Goal: Task Accomplishment & Management: Use online tool/utility

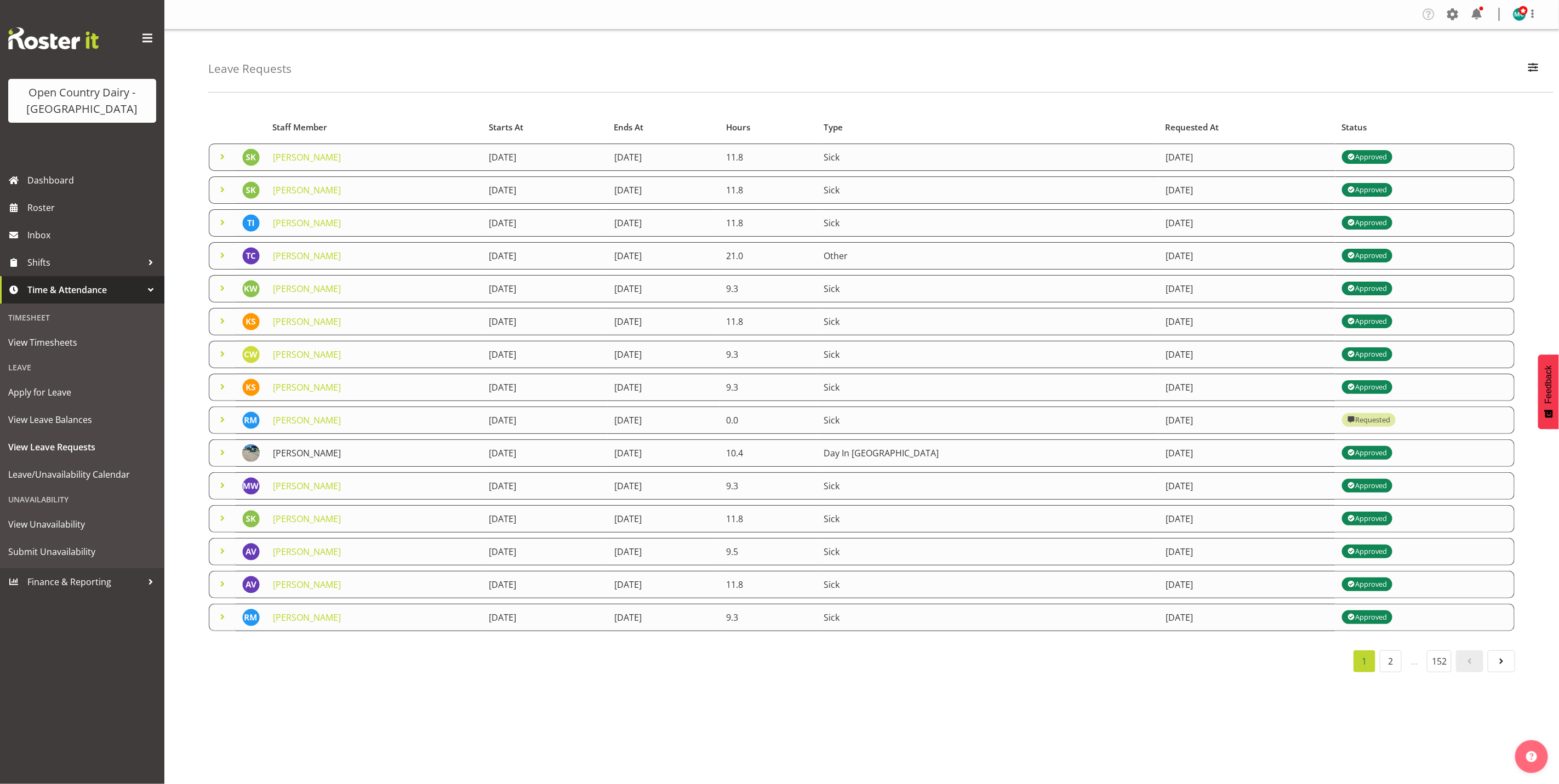
click at [310, 455] on link "[PERSON_NAME]" at bounding box center [307, 453] width 68 height 12
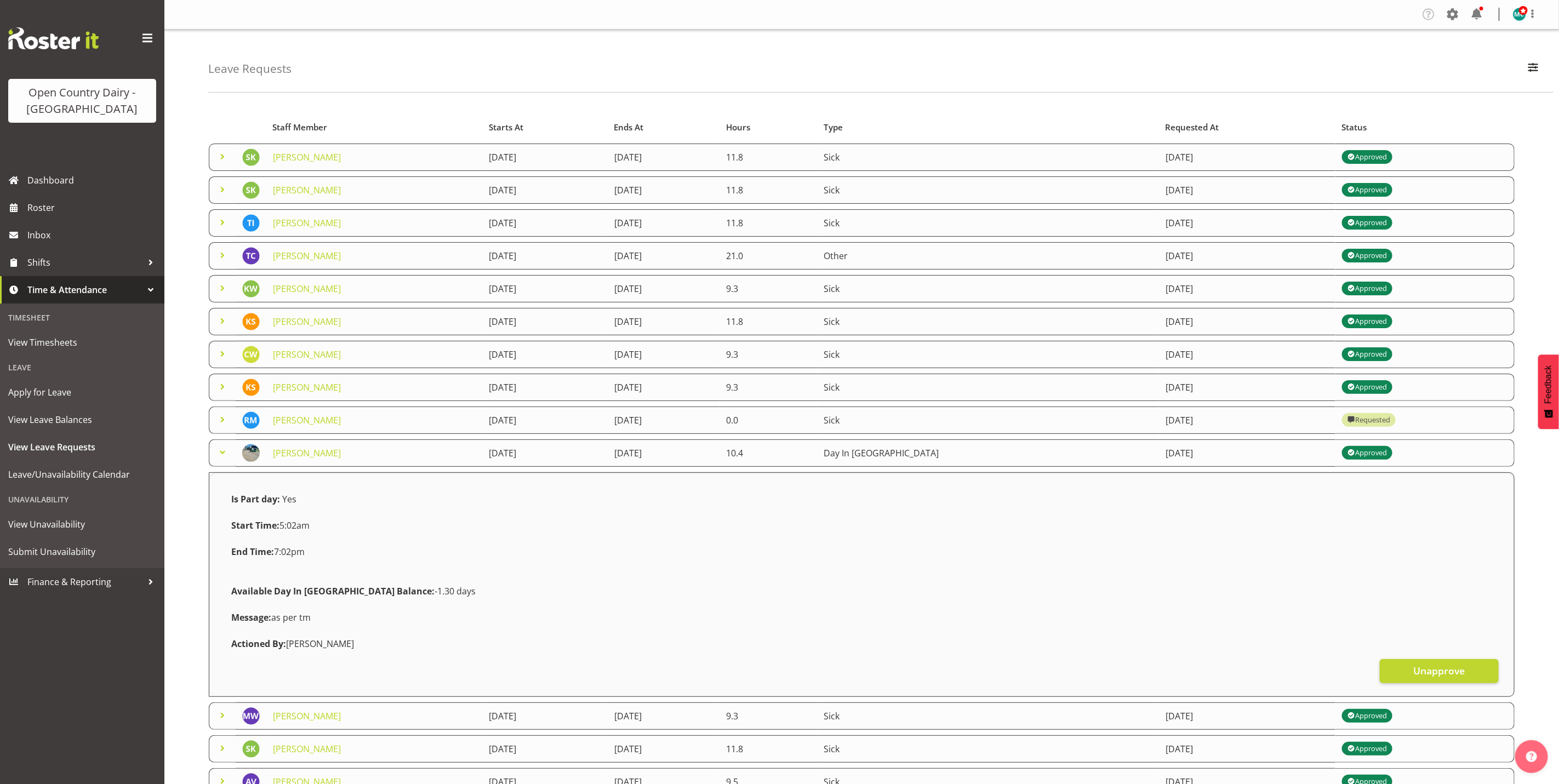
click at [179, 436] on div "Leave Requests Search Search for a particular employee Status All Approved Requ…" at bounding box center [862, 470] width 1394 height 881
click at [48, 212] on span "Roster" at bounding box center [93, 207] width 131 height 16
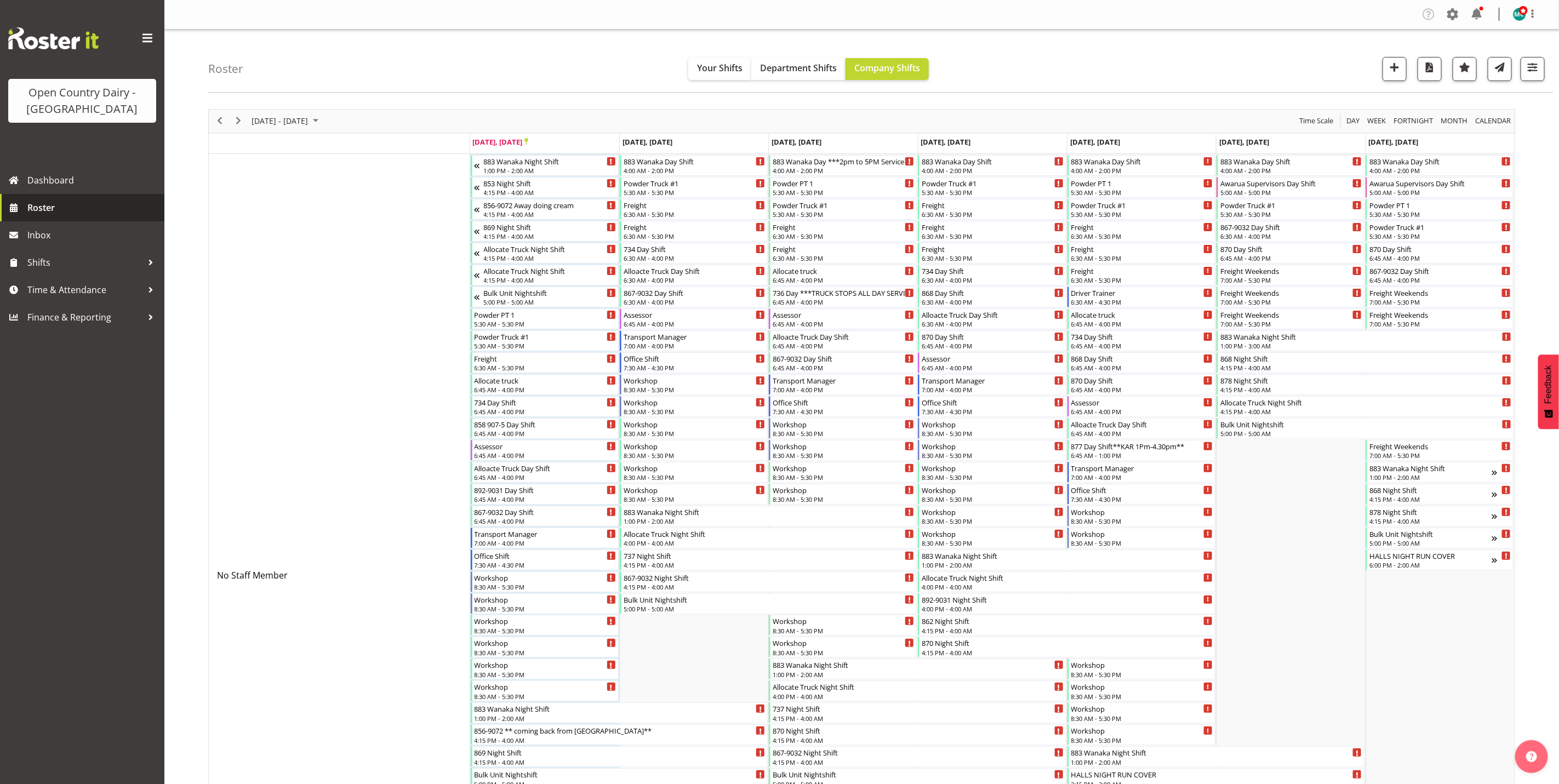
click at [44, 209] on span "Roster" at bounding box center [93, 207] width 131 height 16
click at [1539, 69] on span "button" at bounding box center [1533, 68] width 15 height 15
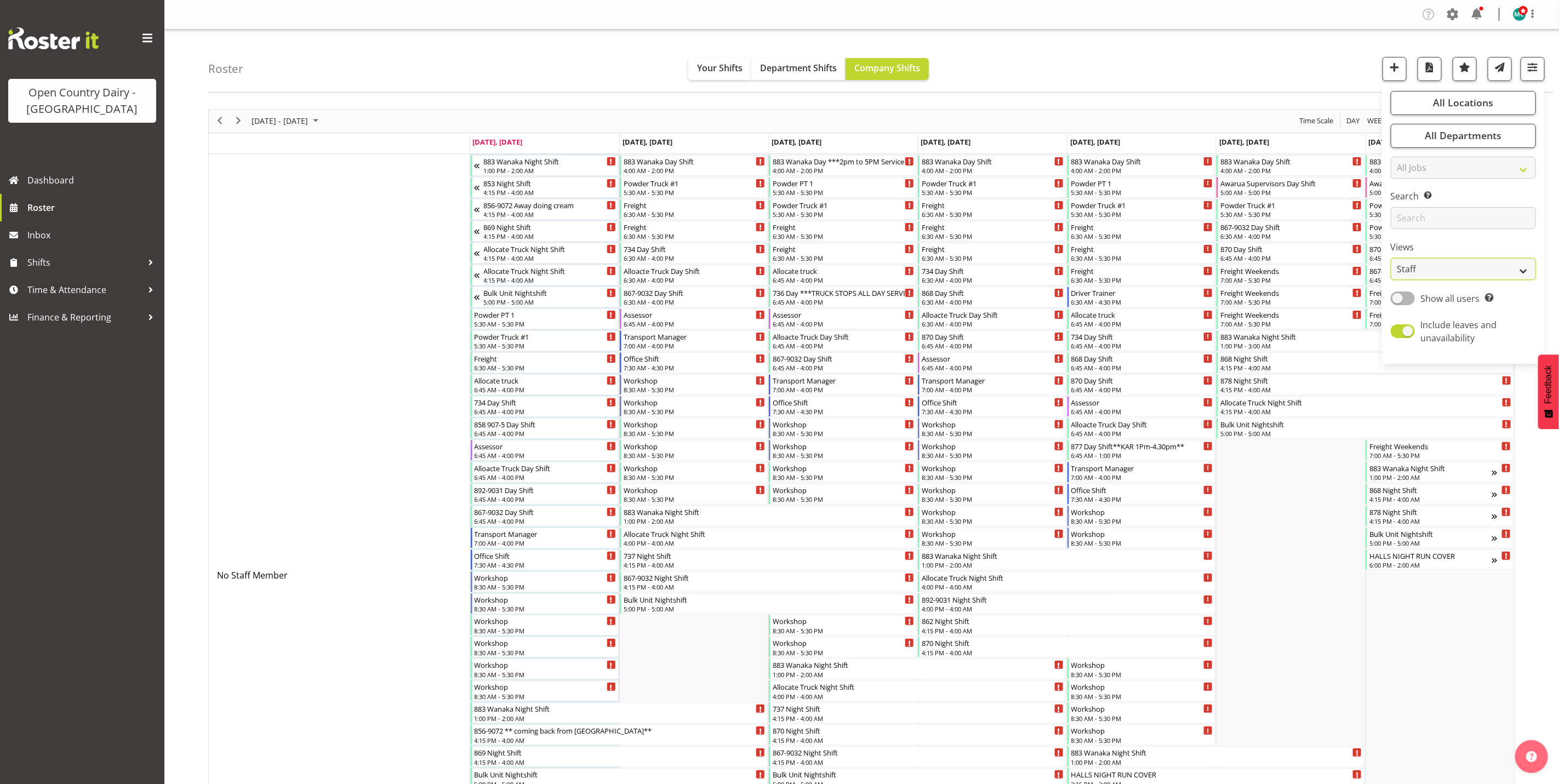
click at [1444, 275] on select "Staff Role Shift - Horizontal Shift - Vertical Staff - Location" at bounding box center [1463, 269] width 145 height 22
select select "shiftH"
click at [1391, 258] on select "Staff Role Shift - Horizontal Shift - Vertical Staff - Location" at bounding box center [1463, 269] width 145 height 22
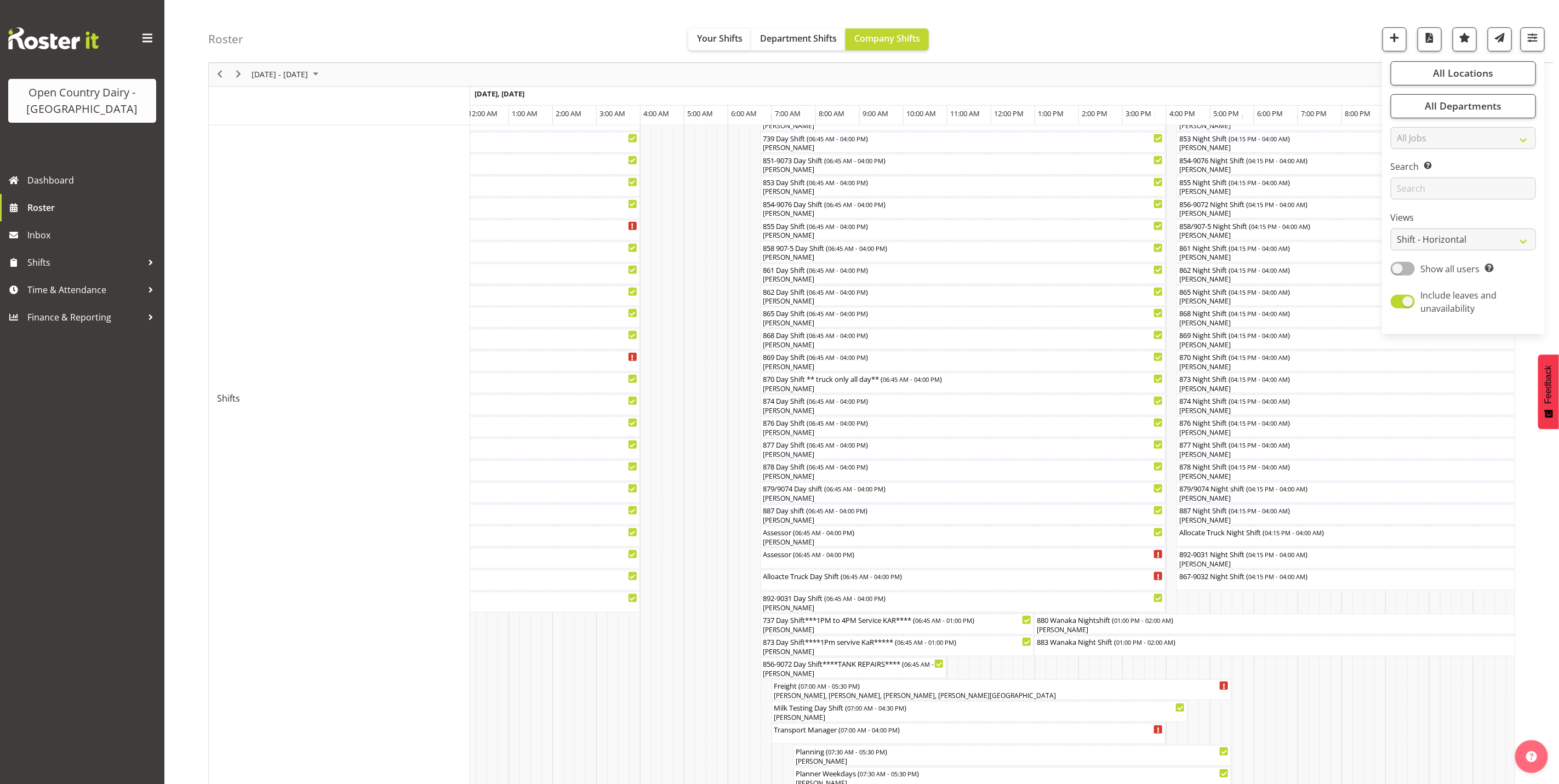
scroll to position [328, 0]
